Goal: Information Seeking & Learning: Learn about a topic

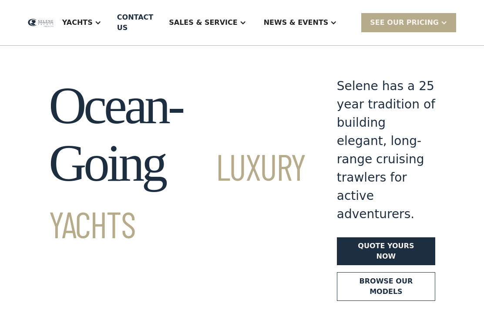
click at [366, 272] on link "Browse our models" at bounding box center [386, 286] width 98 height 29
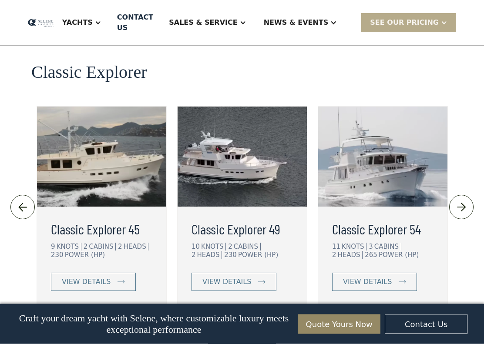
scroll to position [1931, 0]
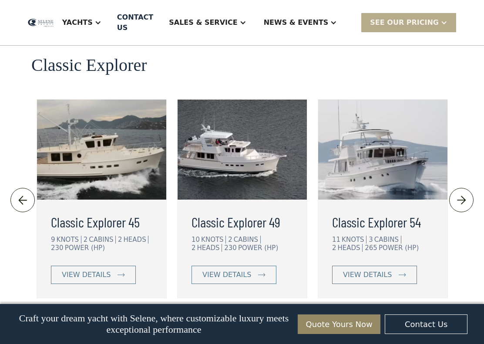
click at [241, 270] on div "view details" at bounding box center [226, 275] width 49 height 10
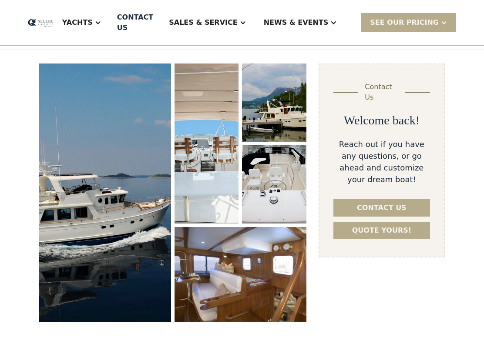
scroll to position [108, 0]
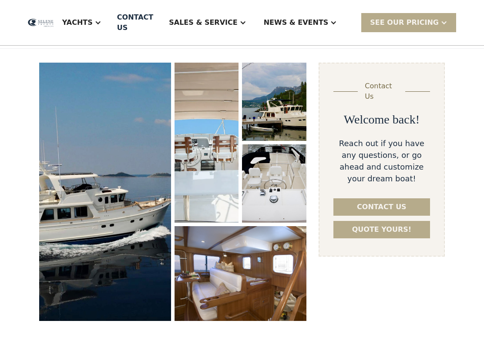
click at [125, 174] on img "open lightbox" at bounding box center [105, 192] width 132 height 258
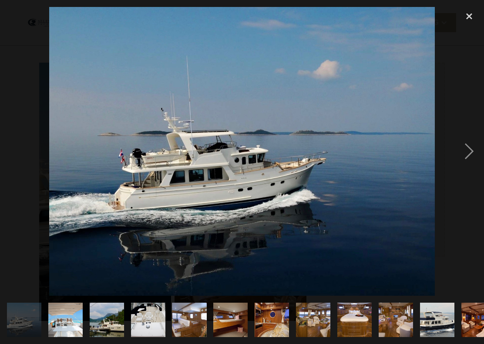
click at [474, 148] on div "next image" at bounding box center [469, 151] width 30 height 289
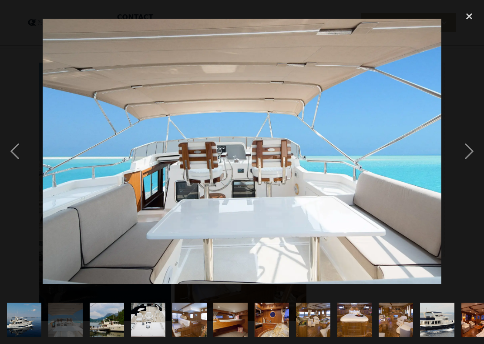
click at [477, 148] on div "next image" at bounding box center [469, 151] width 30 height 289
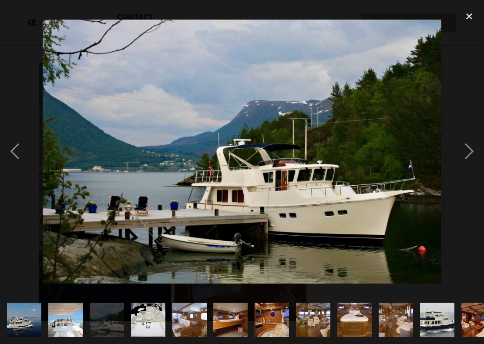
click at [475, 146] on div "next image" at bounding box center [469, 151] width 30 height 289
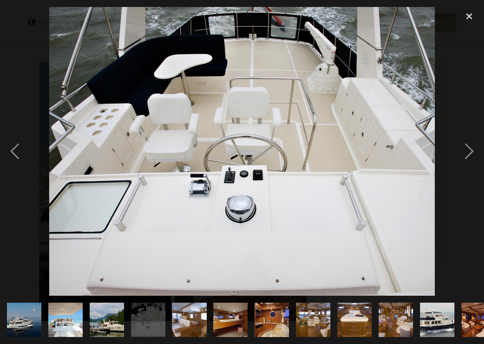
click at [474, 148] on div "next image" at bounding box center [469, 151] width 30 height 289
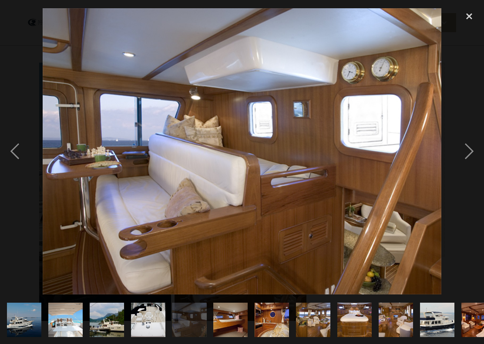
click at [473, 146] on div "next image" at bounding box center [469, 151] width 30 height 289
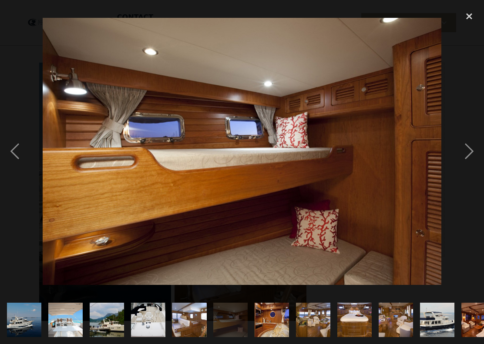
click at [474, 148] on div "next image" at bounding box center [469, 151] width 30 height 289
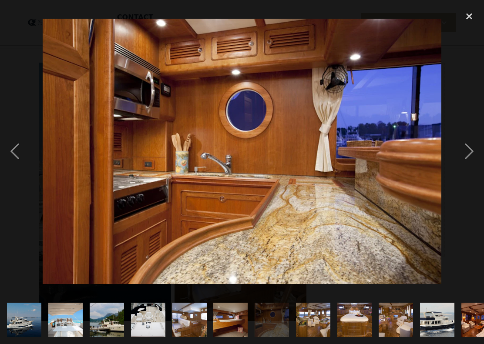
click at [472, 149] on div "next image" at bounding box center [469, 151] width 30 height 289
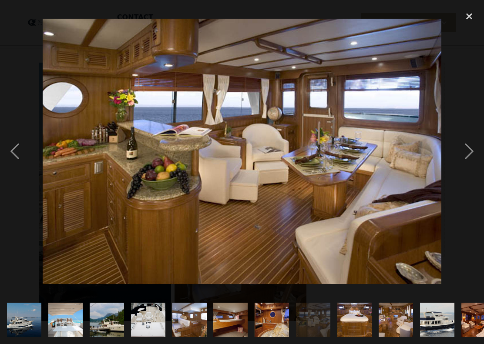
click at [472, 148] on div "next image" at bounding box center [469, 151] width 30 height 289
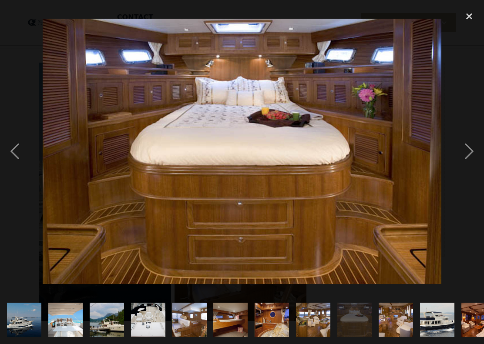
click at [473, 148] on div "next image" at bounding box center [469, 151] width 30 height 289
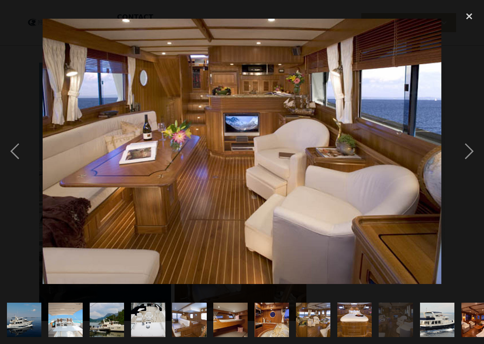
click at [473, 149] on div "next image" at bounding box center [469, 151] width 30 height 289
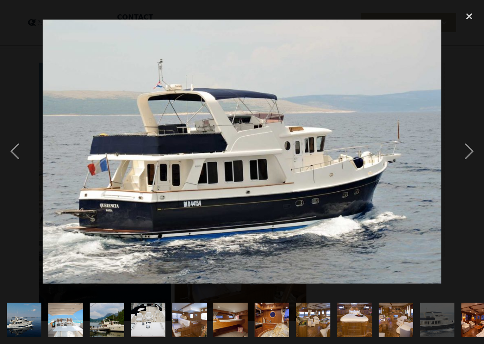
click at [472, 149] on div "next image" at bounding box center [469, 151] width 30 height 289
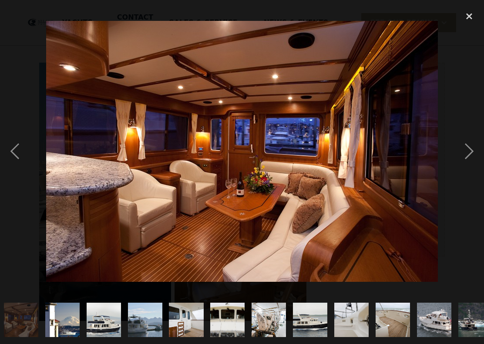
scroll to position [0, 458]
click at [473, 148] on div "next image" at bounding box center [469, 151] width 30 height 289
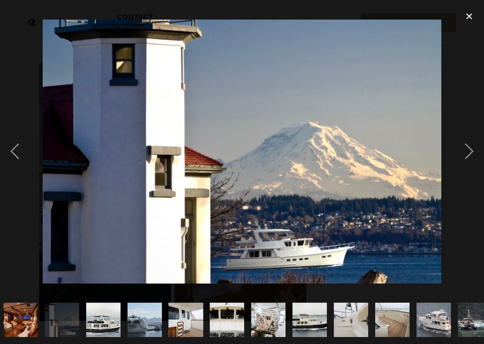
click at [478, 149] on div "next image" at bounding box center [469, 151] width 30 height 289
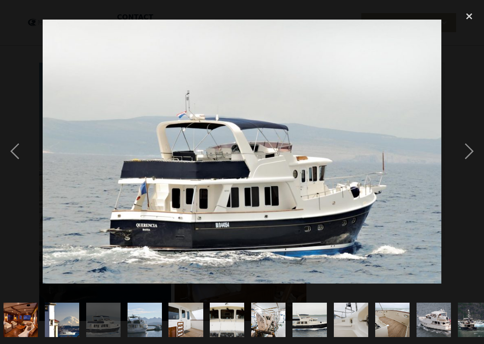
click at [468, 147] on div "next image" at bounding box center [469, 151] width 30 height 289
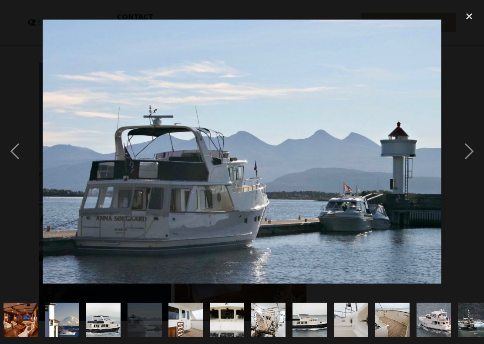
click at [474, 148] on div "next image" at bounding box center [469, 151] width 30 height 289
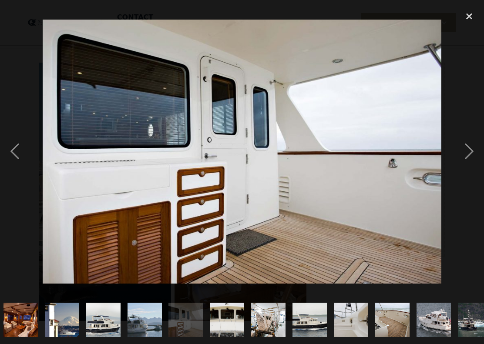
click at [473, 148] on div "next image" at bounding box center [469, 151] width 30 height 289
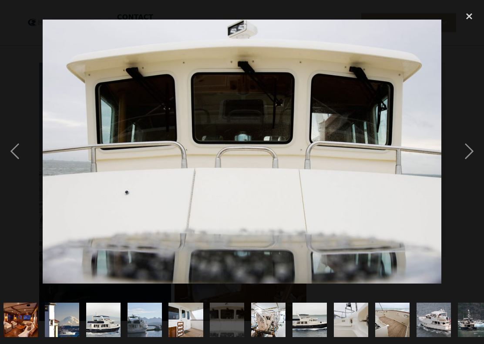
click at [473, 150] on div "next image" at bounding box center [469, 151] width 30 height 289
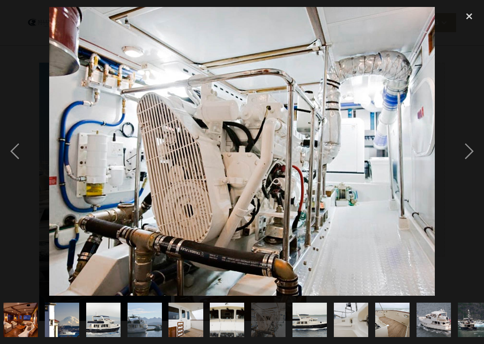
click at [471, 148] on div "next image" at bounding box center [469, 151] width 30 height 289
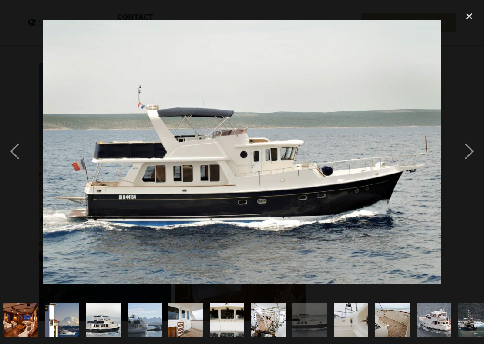
click at [472, 145] on div "next image" at bounding box center [469, 151] width 30 height 289
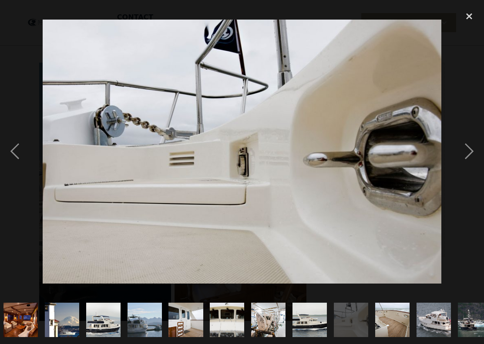
click at [10, 151] on div "previous image" at bounding box center [15, 151] width 30 height 289
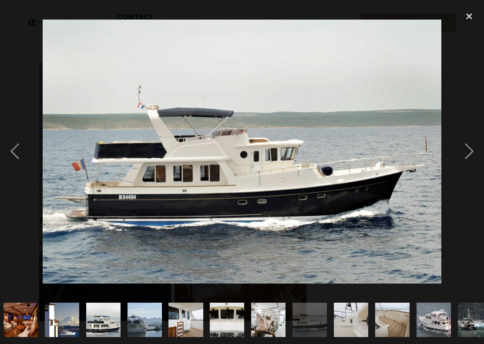
click at [472, 151] on div "next image" at bounding box center [469, 151] width 30 height 289
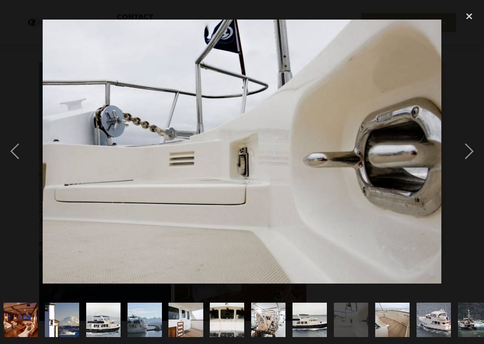
click at [473, 148] on div "next image" at bounding box center [469, 151] width 30 height 289
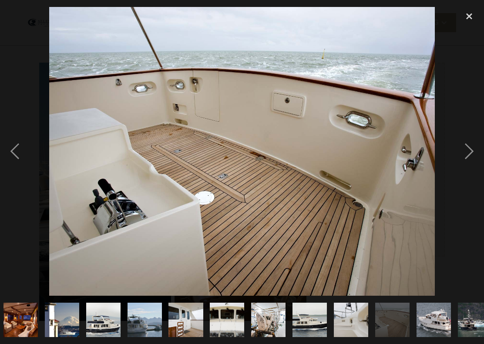
click at [471, 149] on div "next image" at bounding box center [469, 151] width 30 height 289
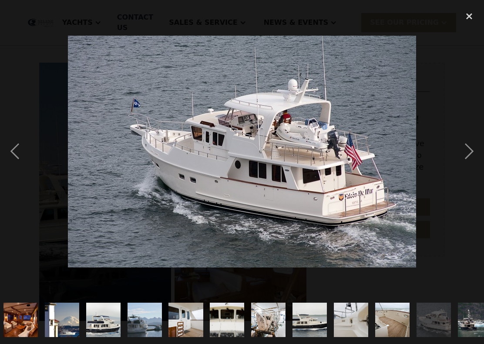
click at [472, 149] on div "next image" at bounding box center [469, 151] width 30 height 289
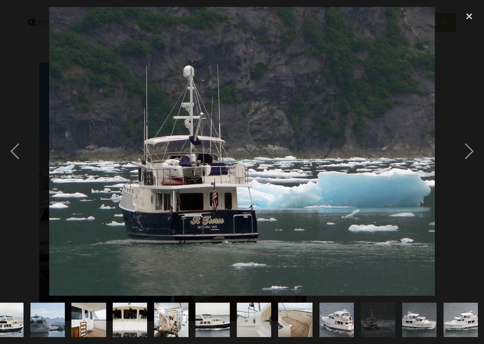
scroll to position [0, 555]
click at [471, 149] on div "next image" at bounding box center [469, 151] width 30 height 289
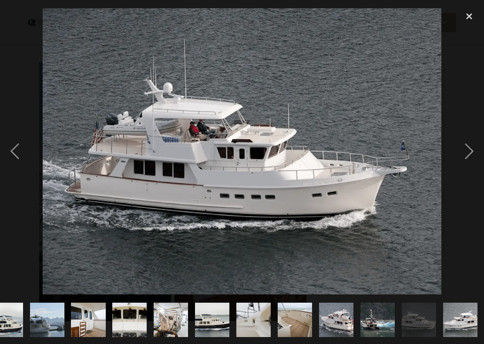
click at [483, 156] on div "next image" at bounding box center [469, 151] width 30 height 289
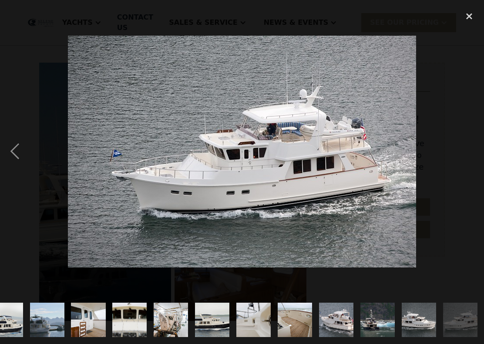
click at [471, 152] on div "next image" at bounding box center [469, 151] width 30 height 289
click at [468, 146] on div "next image" at bounding box center [469, 151] width 30 height 289
click at [341, 96] on img at bounding box center [242, 152] width 348 height 232
click at [470, 14] on div "close lightbox" at bounding box center [469, 16] width 30 height 19
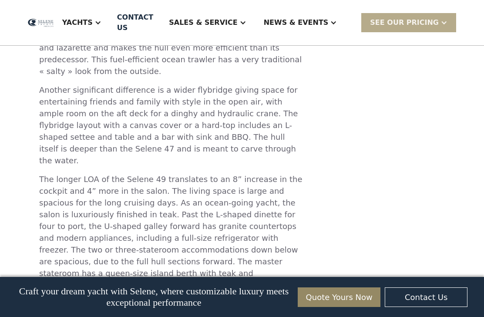
scroll to position [487, 0]
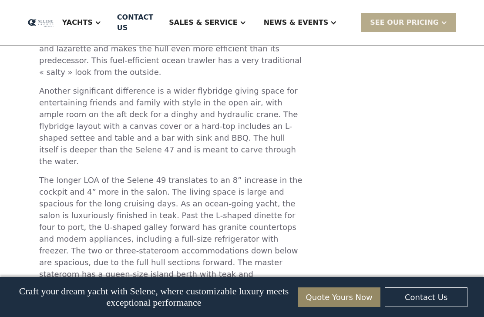
click at [440, 21] on div "SEE Our Pricing" at bounding box center [408, 22] width 95 height 19
